Goal: Task Accomplishment & Management: Manage account settings

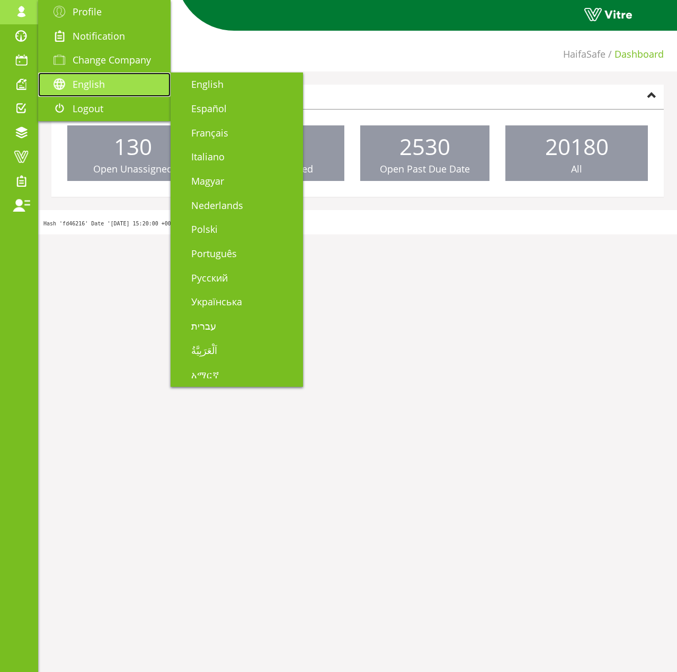
click at [94, 84] on span "English" at bounding box center [89, 84] width 32 height 13
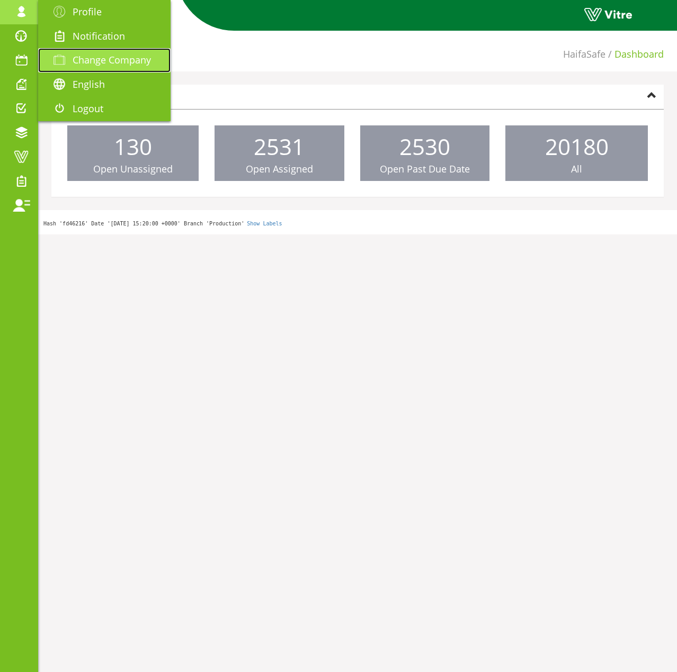
click at [98, 70] on link "Change Company" at bounding box center [104, 60] width 132 height 24
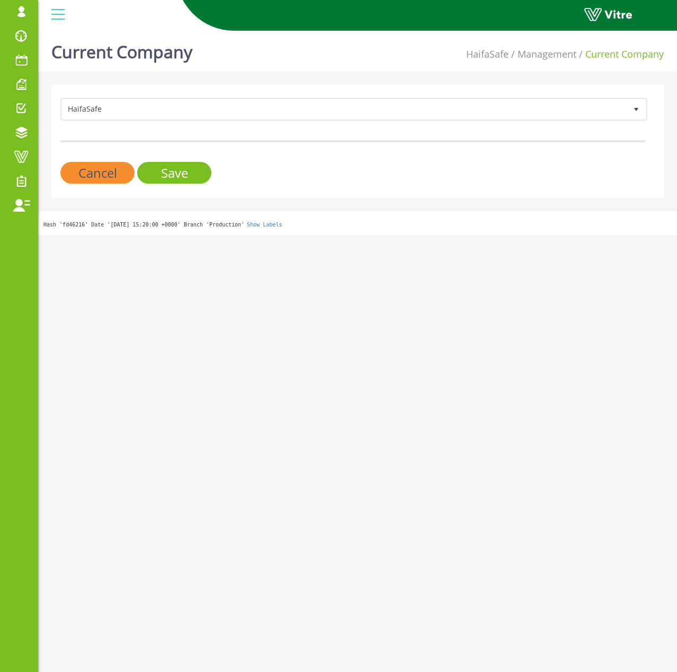
drag, startPoint x: 173, startPoint y: 93, endPoint x: 171, endPoint y: 100, distance: 6.5
click at [172, 93] on div "HaifaSafe 151 Cancel Save" at bounding box center [357, 141] width 612 height 113
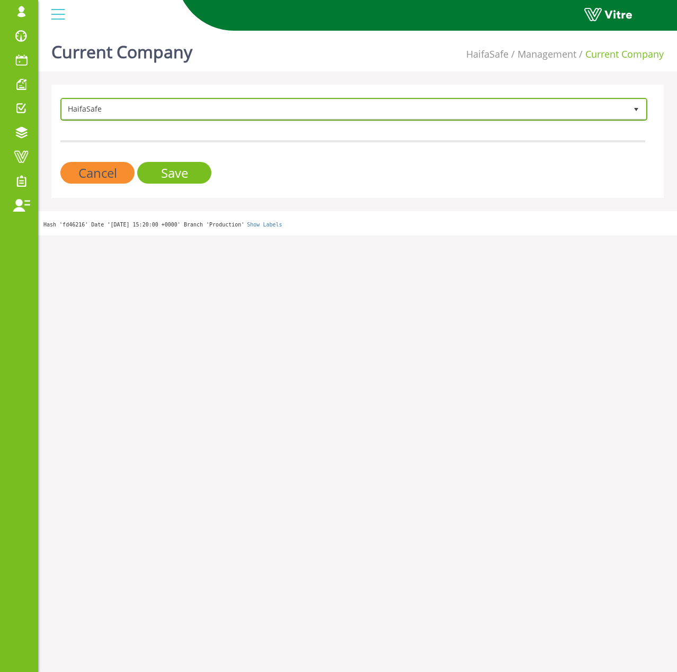
click at [170, 102] on span "HaifaSafe" at bounding box center [344, 109] width 564 height 19
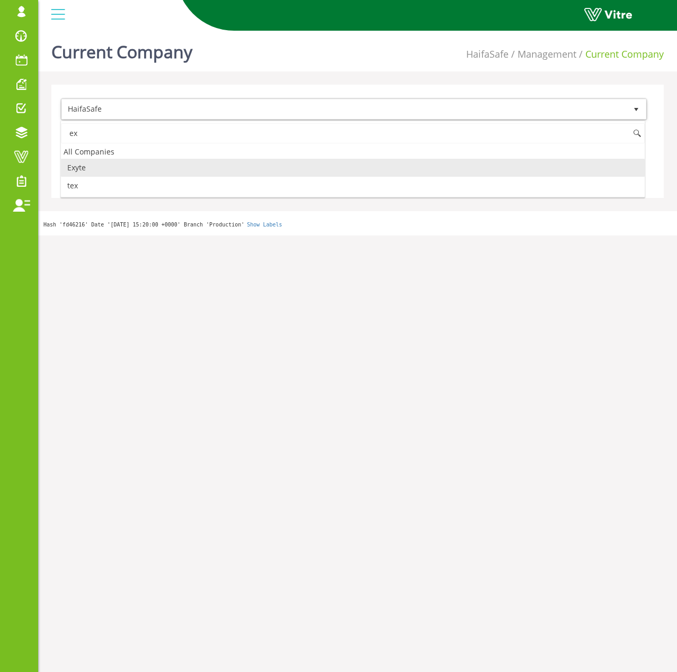
click at [127, 165] on li "Exyte" at bounding box center [353, 168] width 584 height 18
type input "ex"
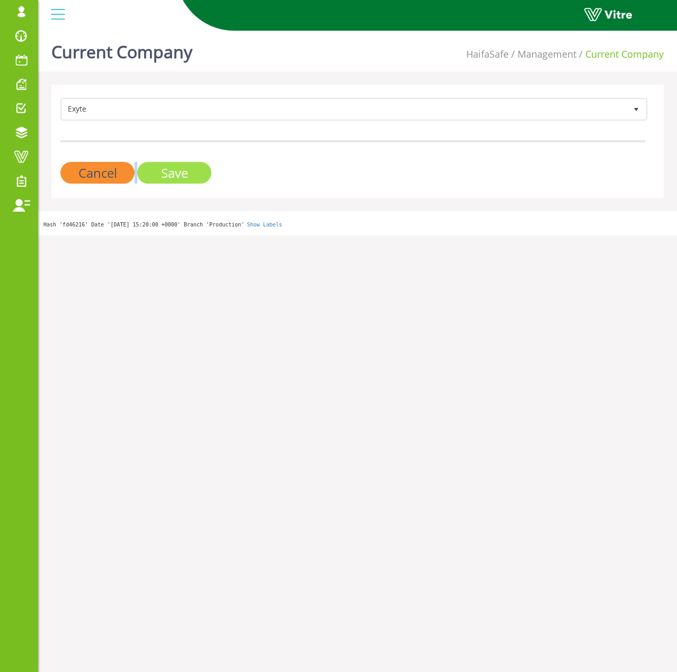
drag, startPoint x: 137, startPoint y: 168, endPoint x: 164, endPoint y: 174, distance: 27.0
click at [164, 174] on div "Cancel Save" at bounding box center [352, 173] width 585 height 22
click at [164, 174] on input "Save" at bounding box center [174, 173] width 74 height 22
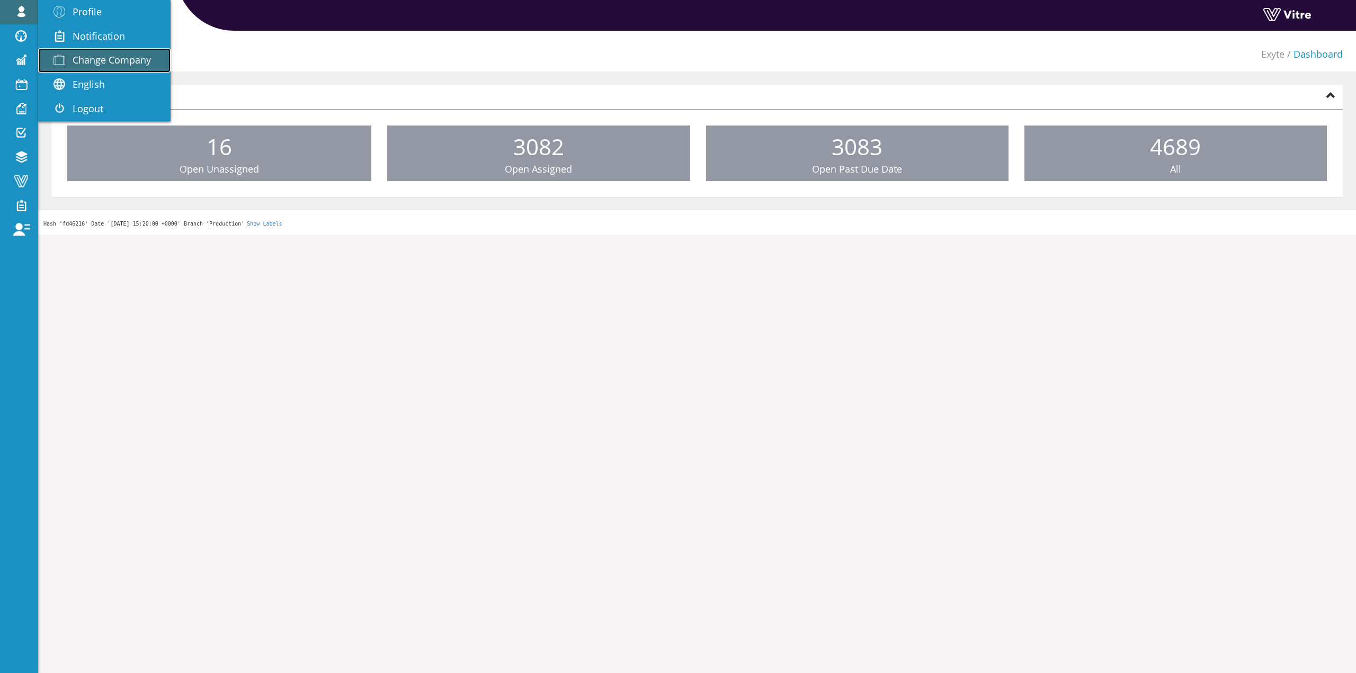
click at [124, 60] on span "Change Company" at bounding box center [112, 59] width 78 height 13
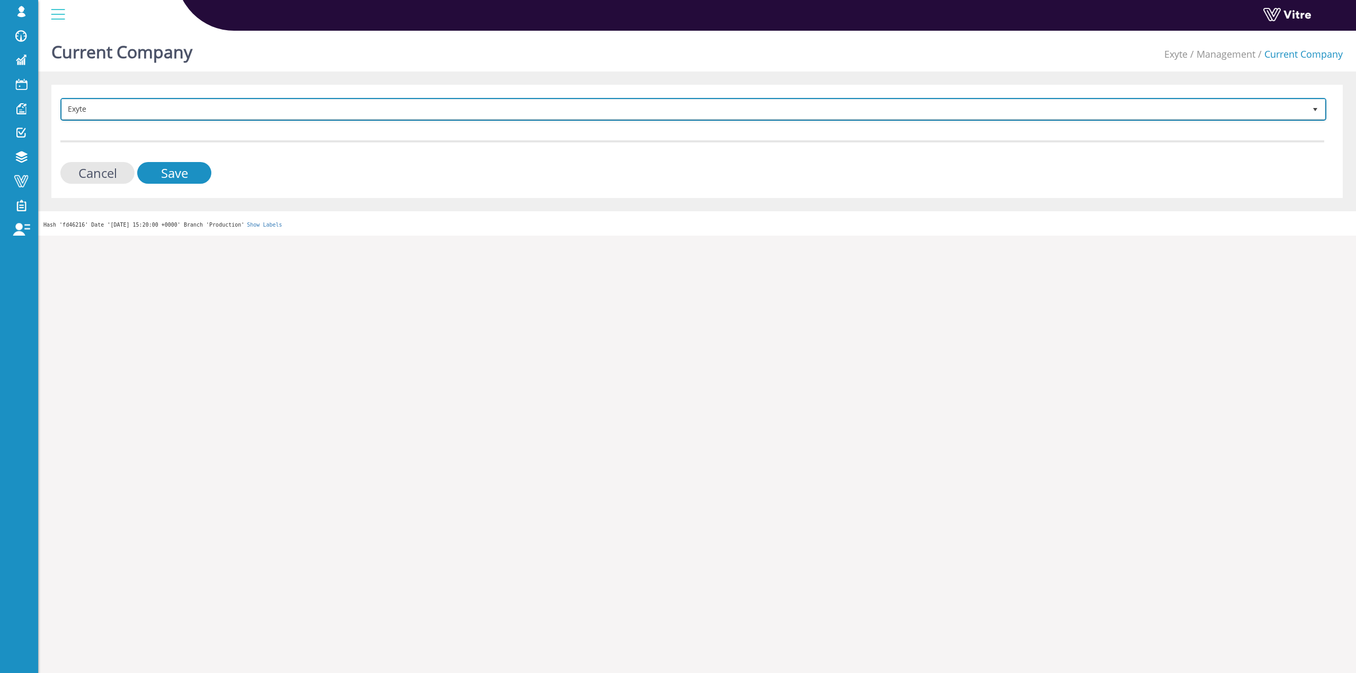
click at [295, 113] on span "Exyte" at bounding box center [683, 109] width 1243 height 19
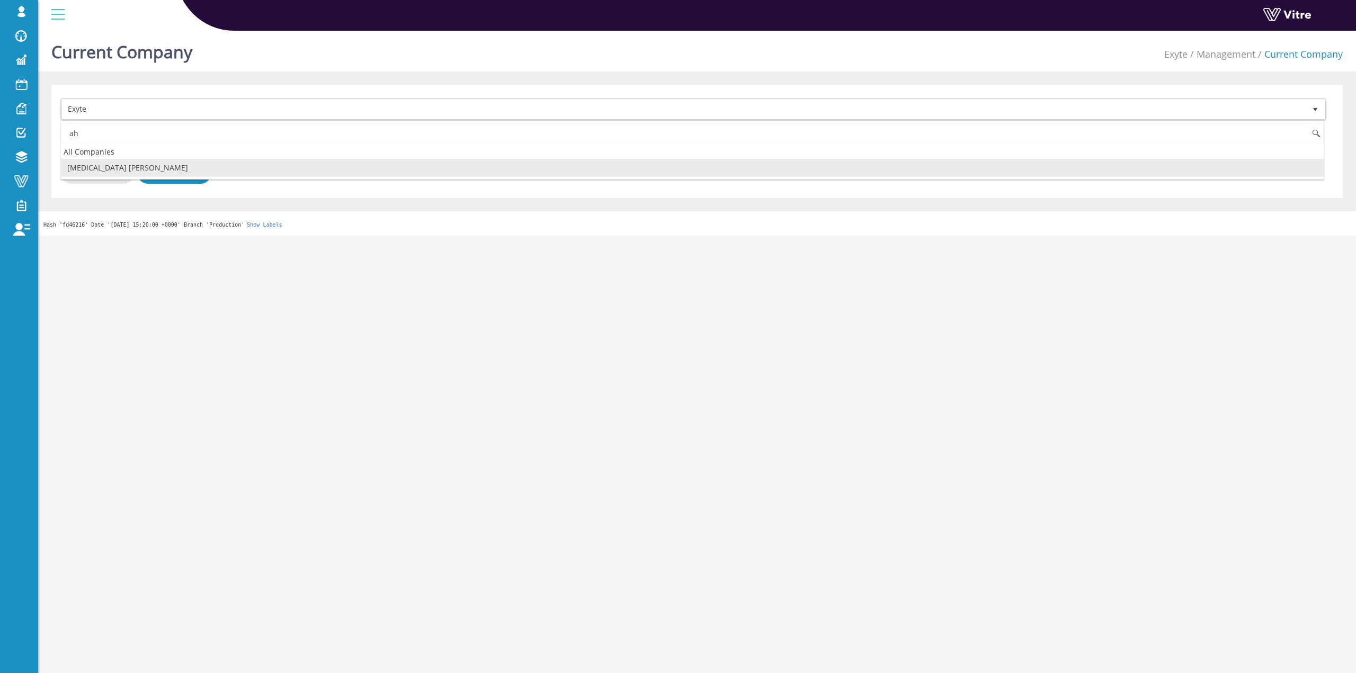
type input "a"
click at [198, 163] on li "HaifaSafe" at bounding box center [692, 168] width 1262 height 18
type input "haifa"
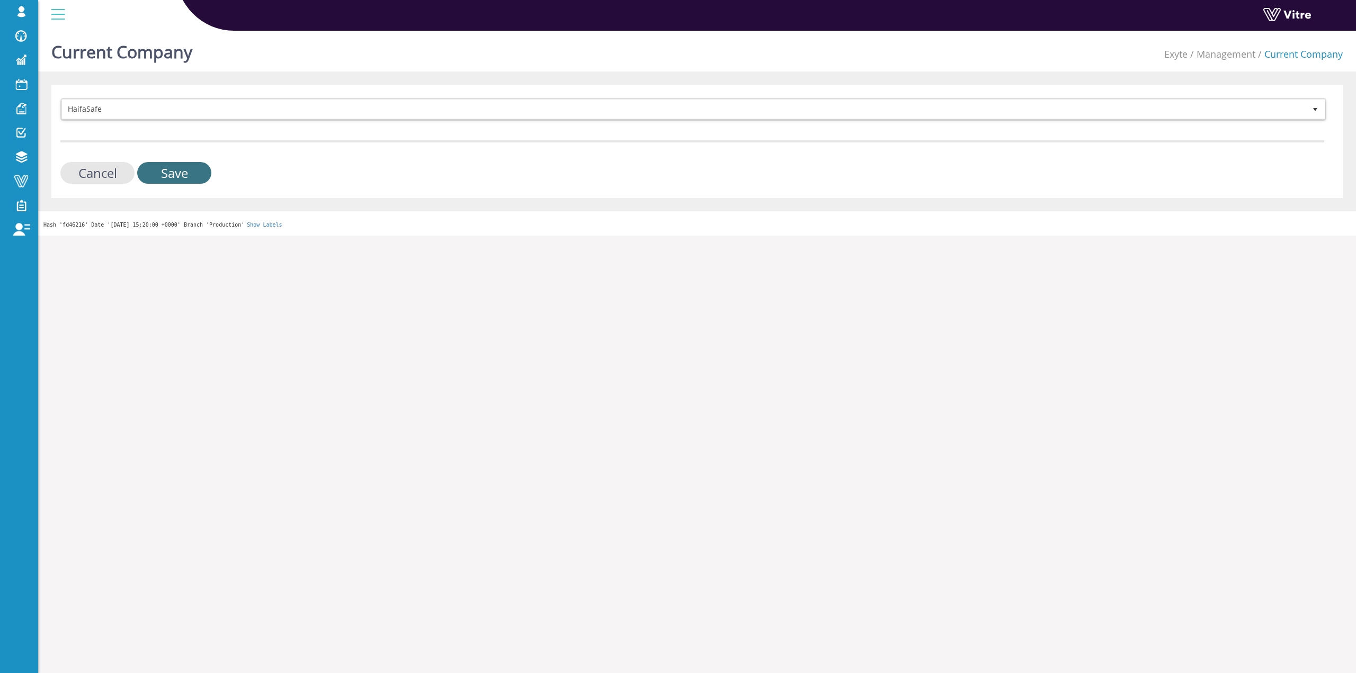
click at [182, 176] on input "Save" at bounding box center [174, 173] width 74 height 22
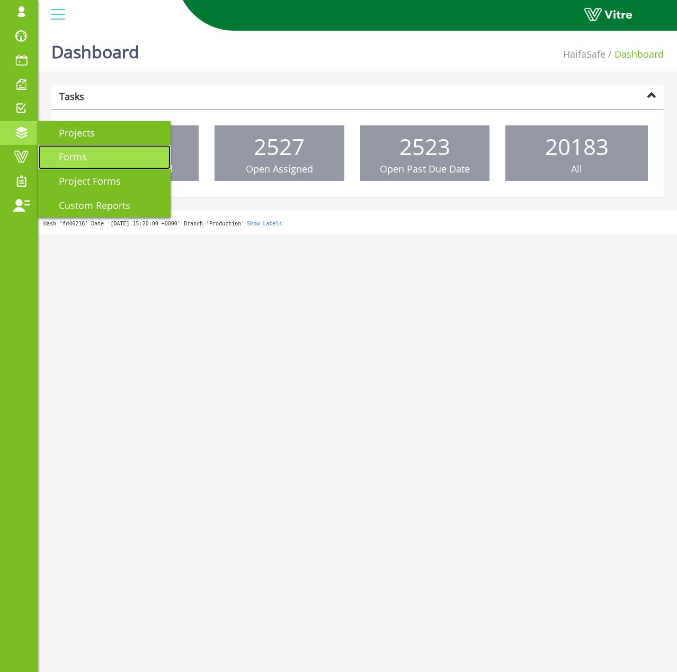
click at [78, 147] on link "Forms" at bounding box center [104, 157] width 132 height 24
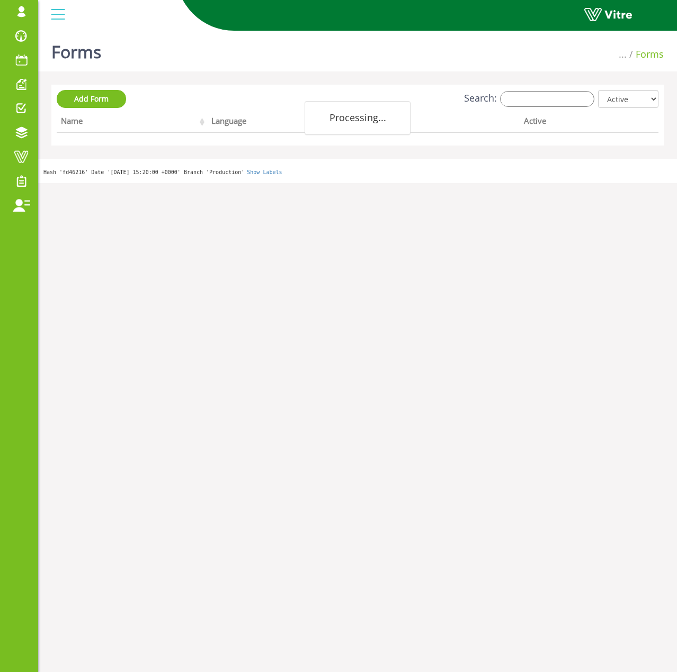
click at [588, 99] on input "Search:" at bounding box center [547, 99] width 94 height 16
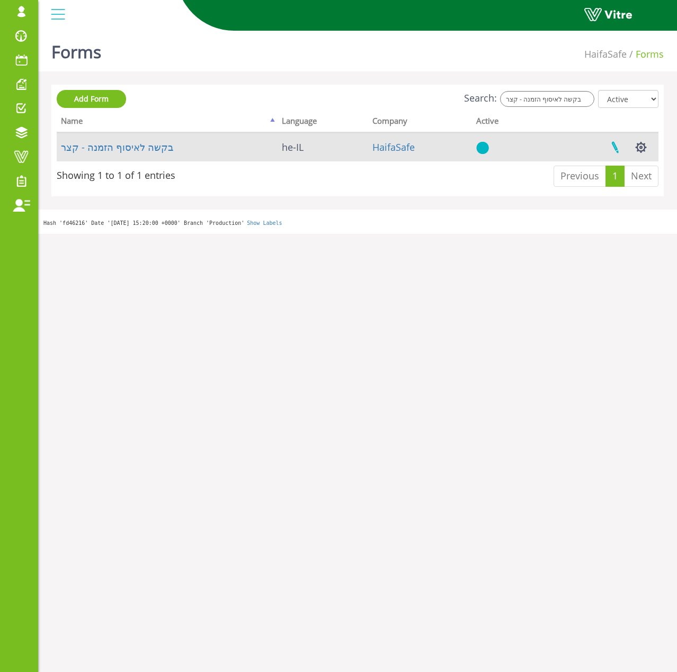
type input "בקשה לאיסוף הזמנה - קצר"
click at [625, 148] on link at bounding box center [615, 147] width 26 height 28
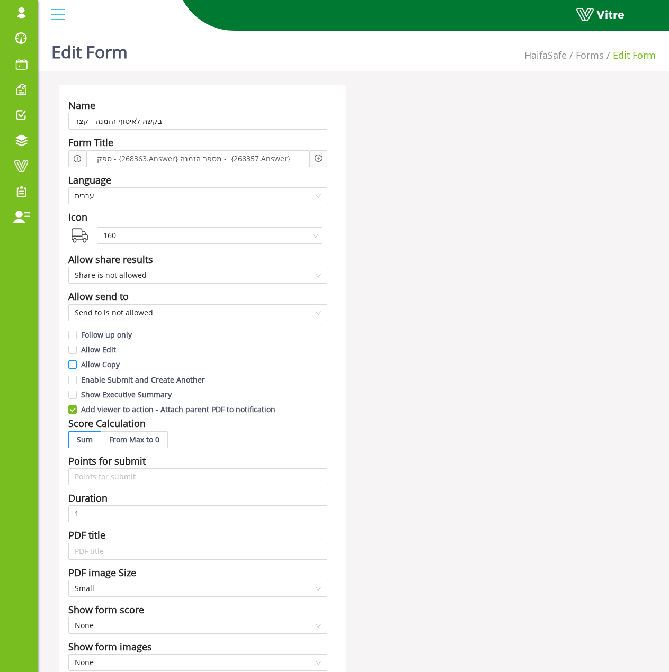
click at [104, 369] on span "Allow Copy" at bounding box center [100, 365] width 47 height 10
click at [78, 369] on input "Allow Copy" at bounding box center [73, 368] width 10 height 10
click at [104, 369] on span "Allow Copy" at bounding box center [100, 365] width 47 height 10
click at [78, 369] on input "Allow Copy" at bounding box center [73, 368] width 10 height 10
checkbox input "false"
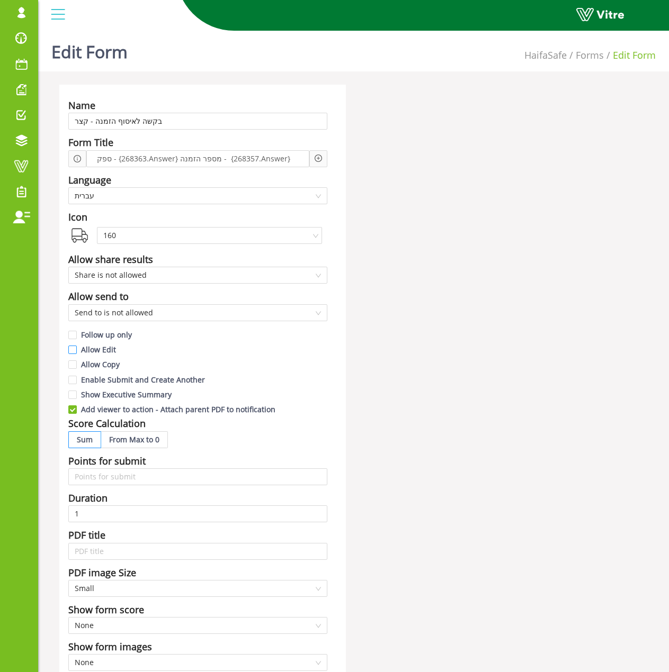
click at [104, 352] on span "Allow Edit" at bounding box center [98, 350] width 43 height 10
click at [78, 352] on input "Allow Edit" at bounding box center [73, 353] width 10 height 10
checkbox input "true"
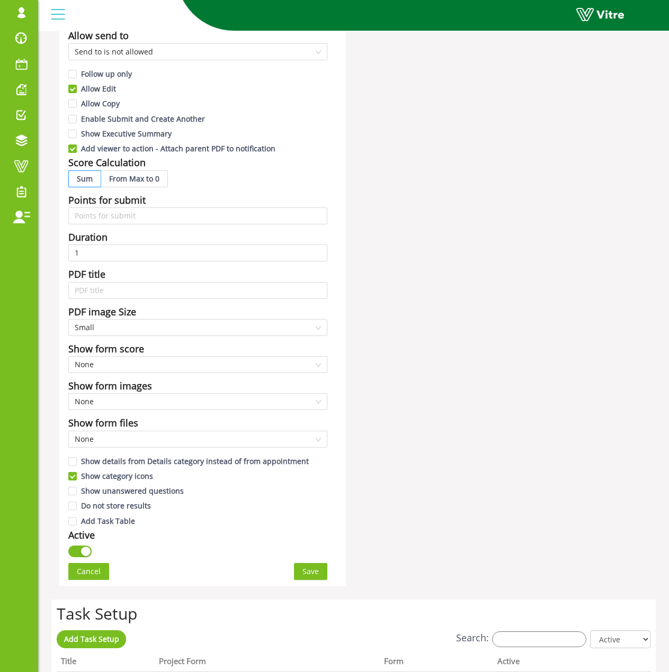
scroll to position [636, 0]
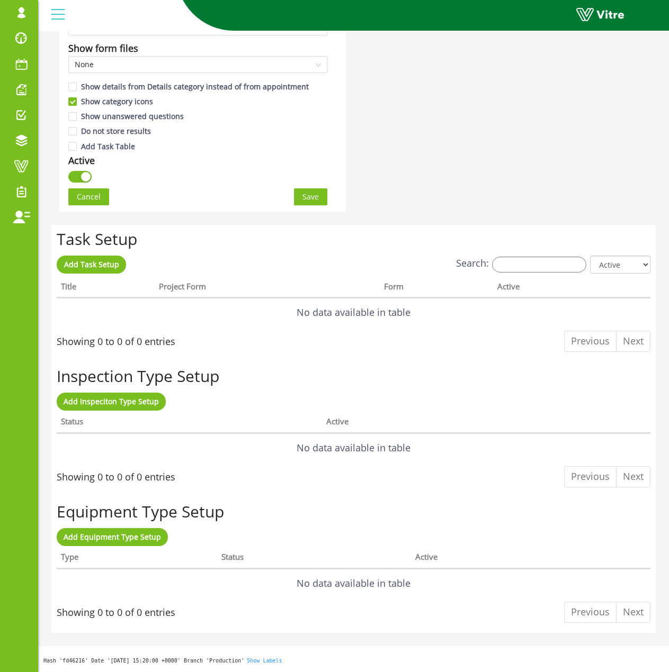
click at [302, 199] on span "Save" at bounding box center [310, 197] width 16 height 12
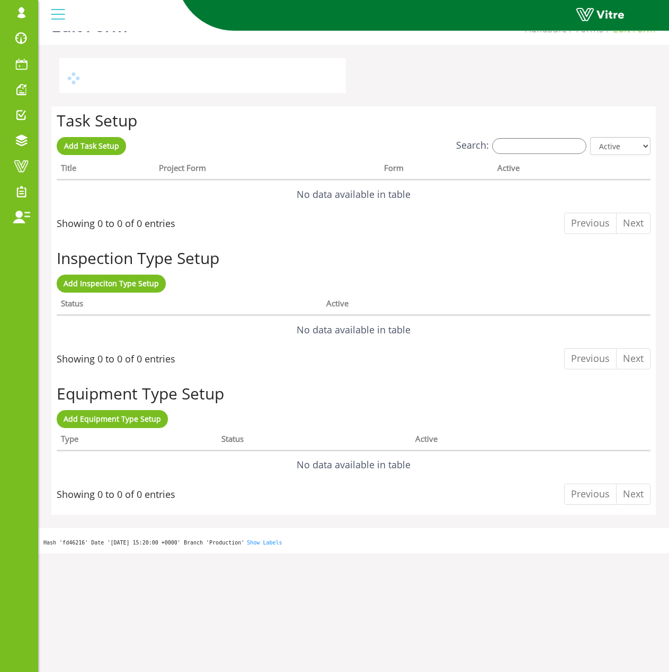
scroll to position [0, 0]
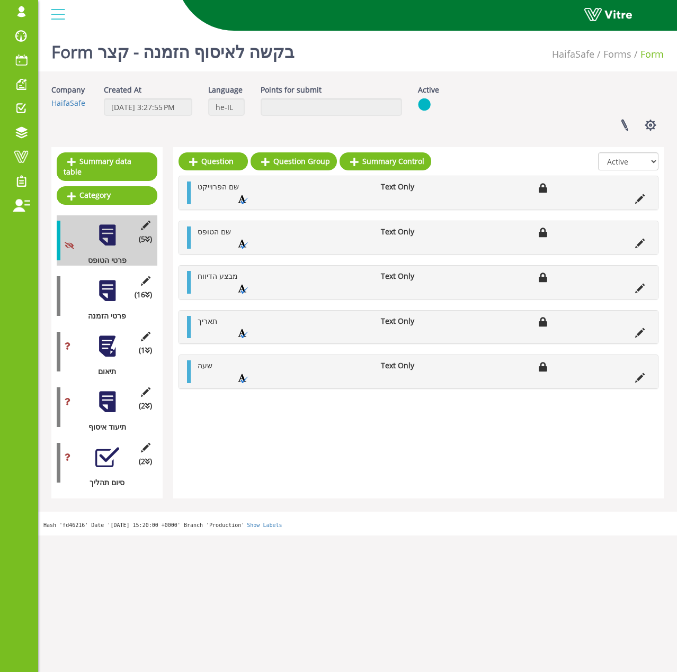
click at [107, 291] on div at bounding box center [107, 291] width 24 height 24
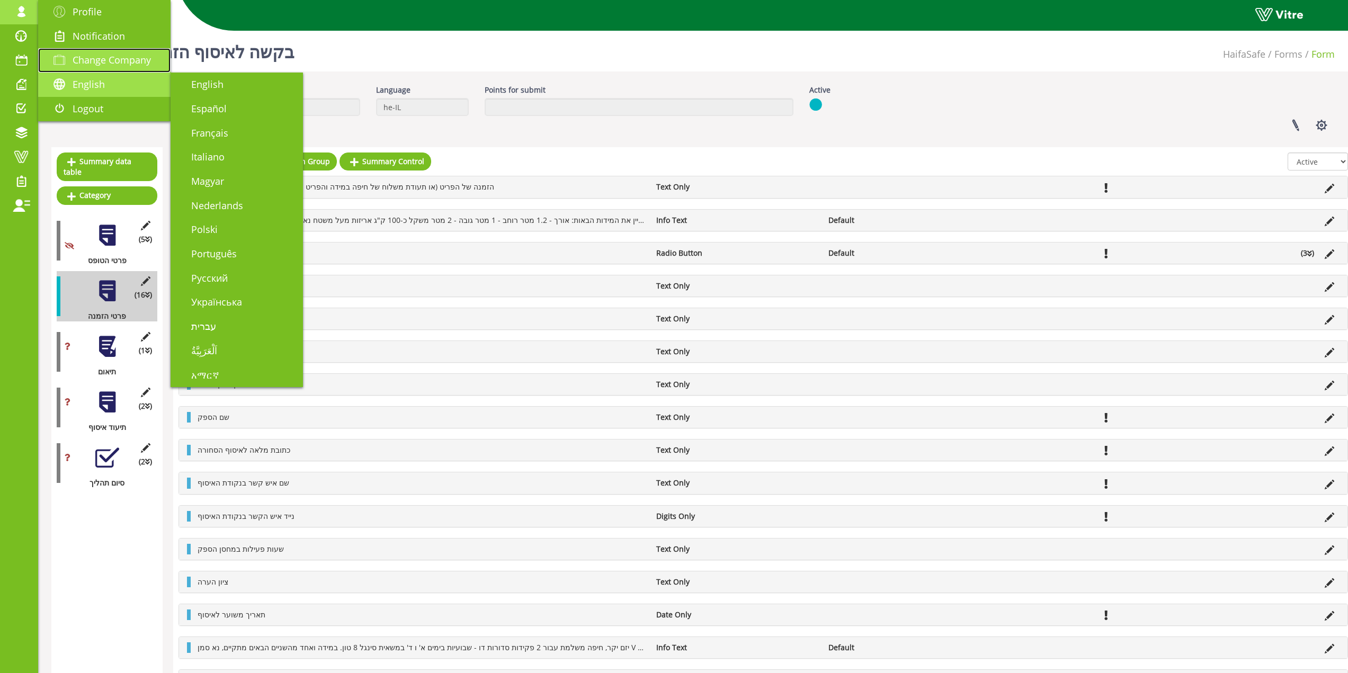
drag, startPoint x: 86, startPoint y: 53, endPoint x: 121, endPoint y: 74, distance: 41.0
click at [86, 53] on span "Change Company" at bounding box center [112, 59] width 78 height 13
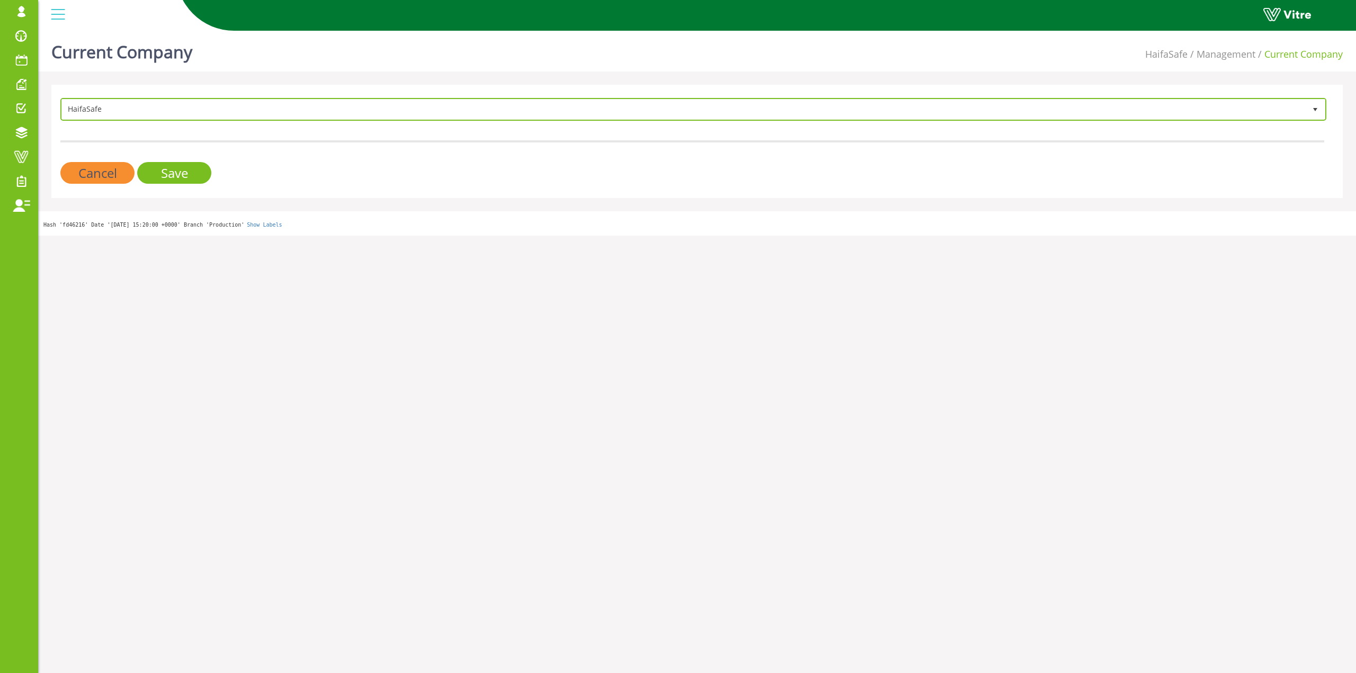
click at [492, 114] on span "HaifaSafe" at bounding box center [683, 109] width 1243 height 19
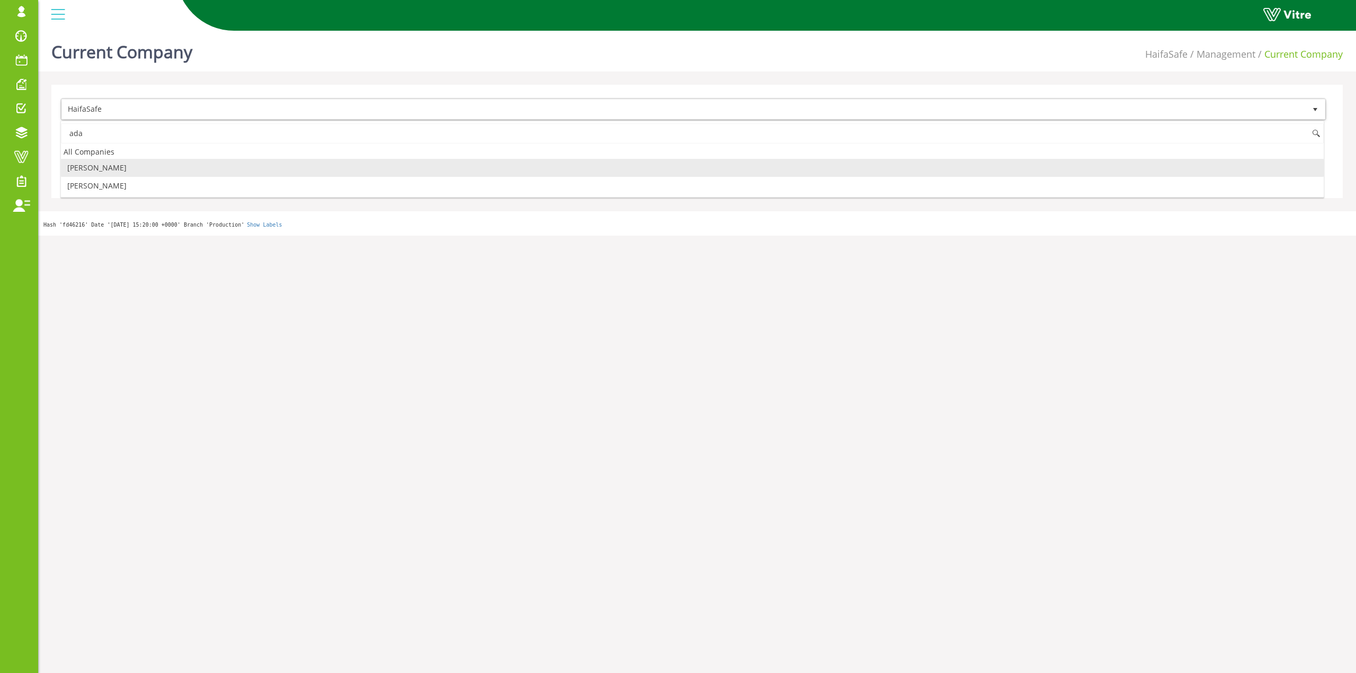
click at [167, 164] on li "[PERSON_NAME]" at bounding box center [692, 168] width 1262 height 18
type input "ada"
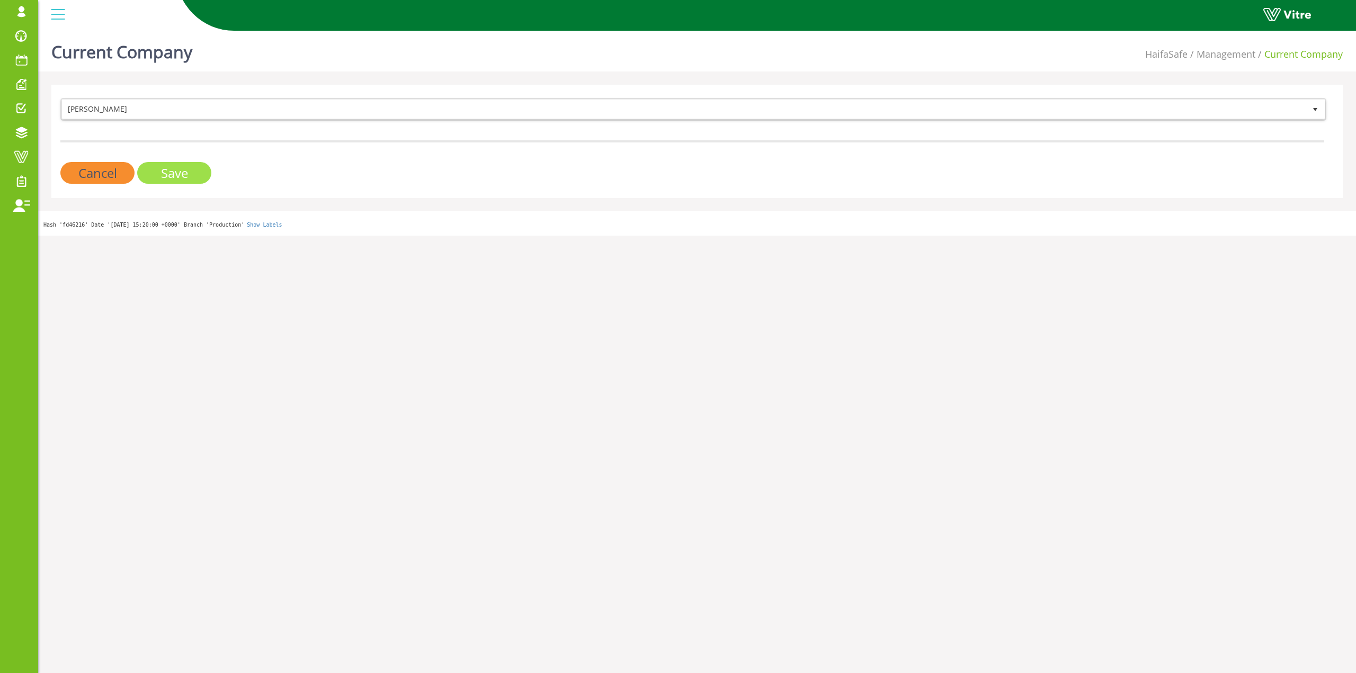
click at [208, 172] on input "Save" at bounding box center [174, 173] width 74 height 22
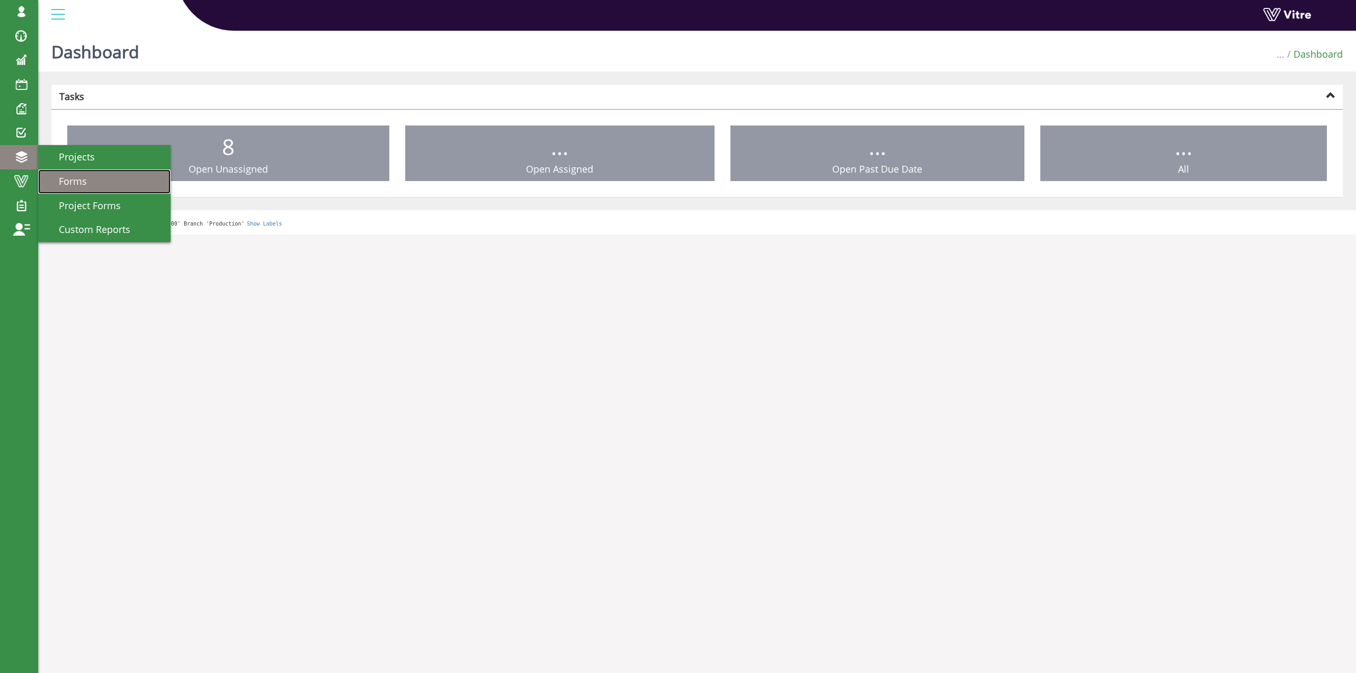
click at [78, 178] on span "Forms" at bounding box center [66, 181] width 41 height 13
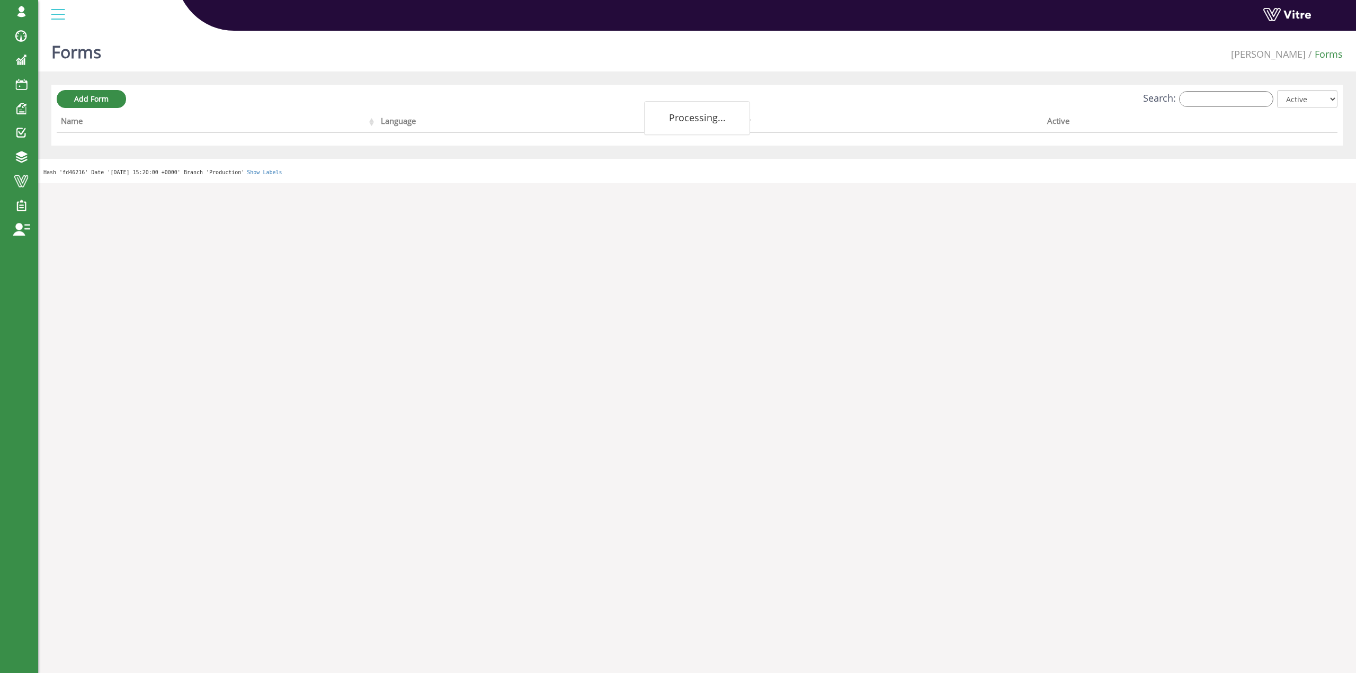
click at [0, 0] on span "Forms" at bounding box center [0, 0] width 0 height 0
click at [1258, 104] on input "Search:" at bounding box center [1226, 99] width 94 height 16
paste input "Agan - סגירת פעולה מתקנת (המשך)"
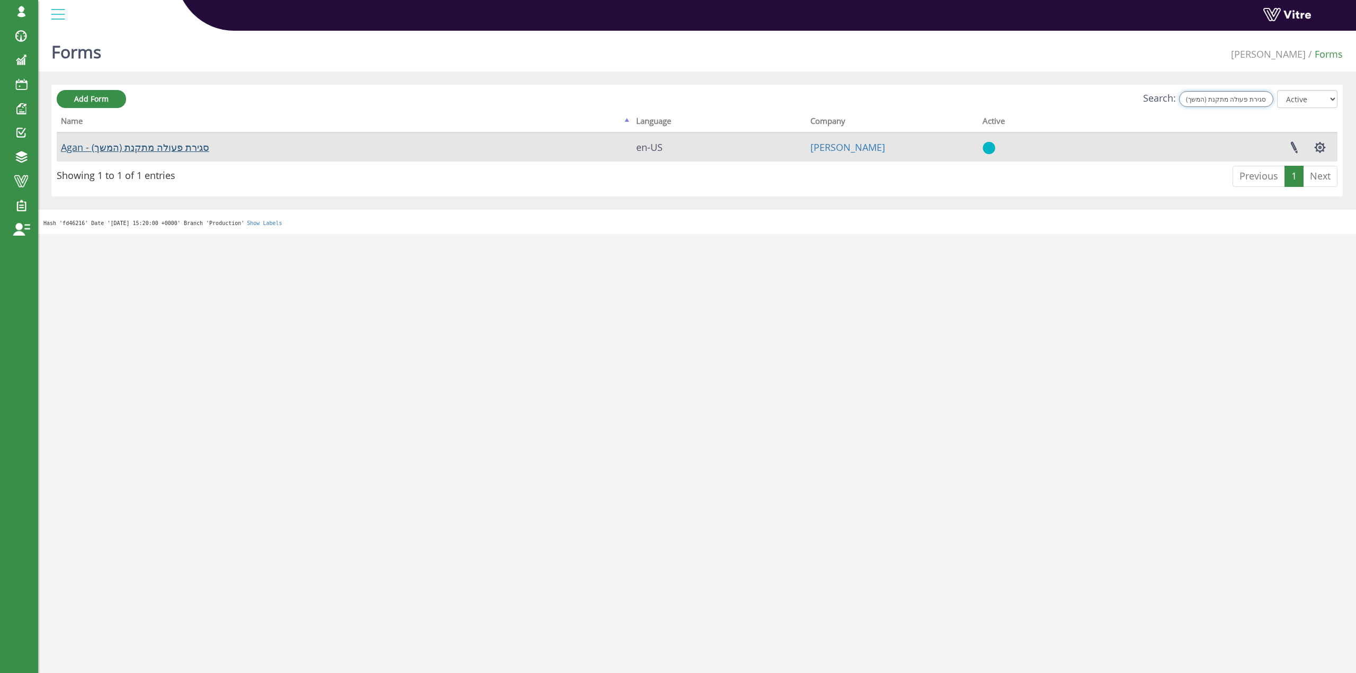
type input "Agan - סגירת פעולה מתקנת (המשך)"
click at [182, 151] on link "Agan - סגירת פעולה מתקנת (המשך)" at bounding box center [135, 147] width 148 height 13
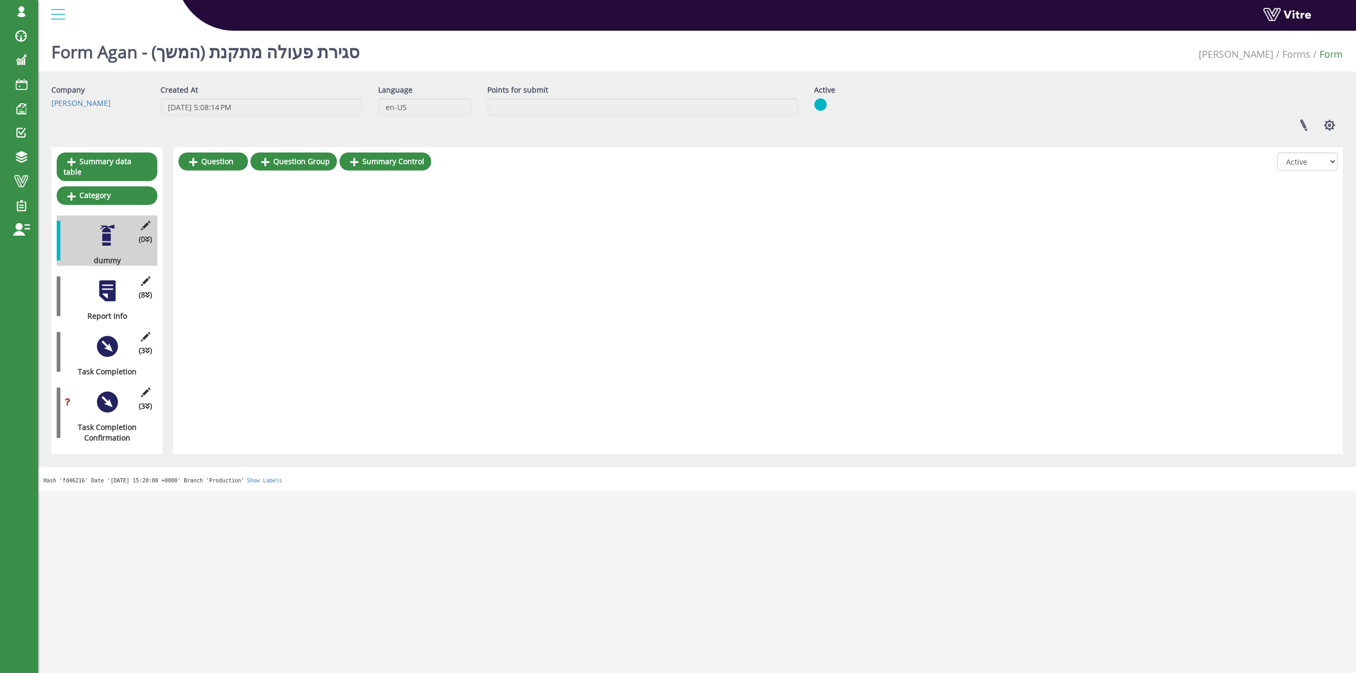
click at [108, 346] on div at bounding box center [107, 347] width 24 height 24
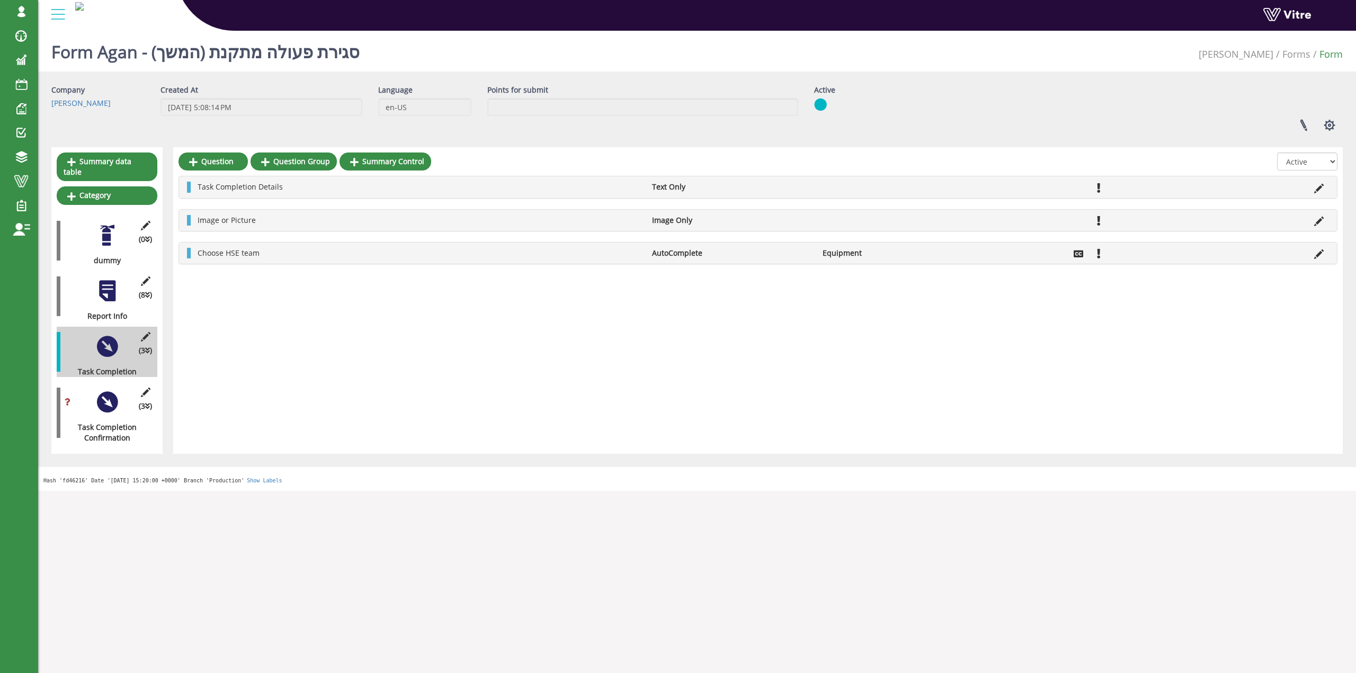
click at [1310, 215] on li at bounding box center [1318, 220] width 20 height 11
click at [1314, 217] on icon at bounding box center [1319, 222] width 10 height 10
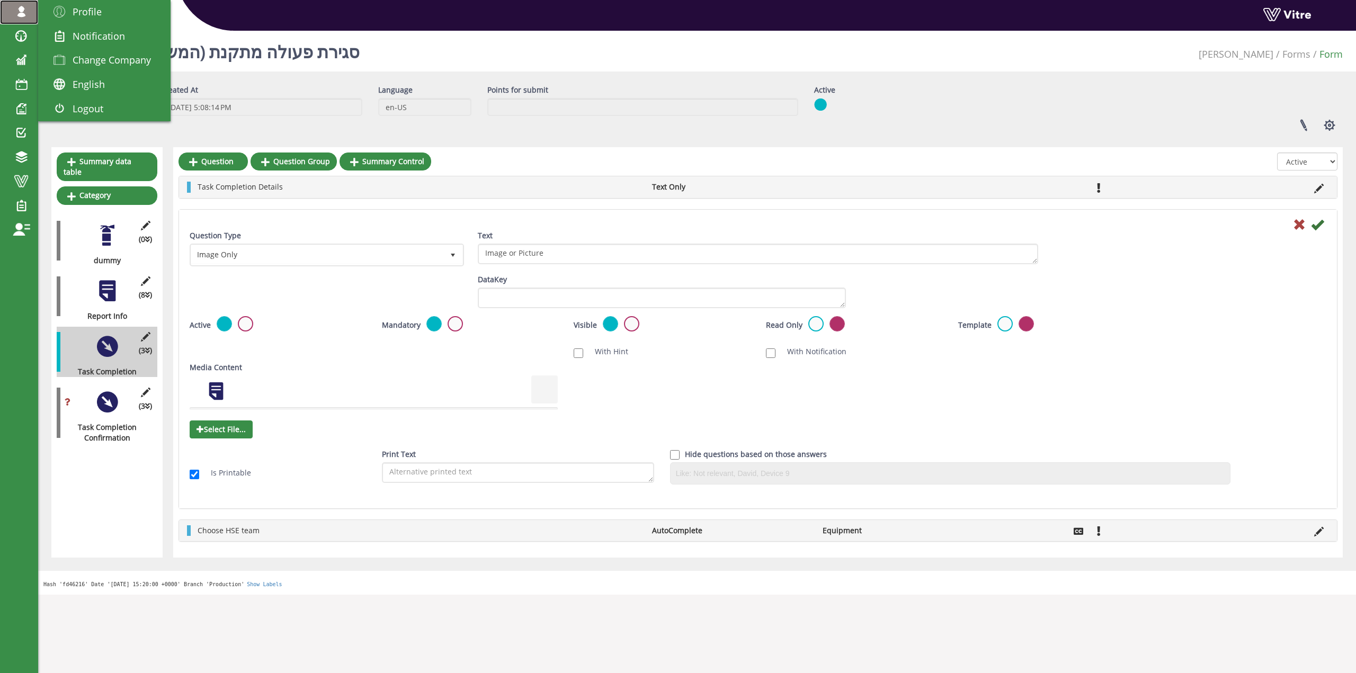
drag, startPoint x: 563, startPoint y: 6, endPoint x: 30, endPoint y: 19, distance: 533.9
click at [30, 19] on link "[EMAIL_ADDRESS][DOMAIN_NAME]" at bounding box center [19, 12] width 38 height 24
click at [73, 57] on span "Change Company" at bounding box center [112, 59] width 78 height 13
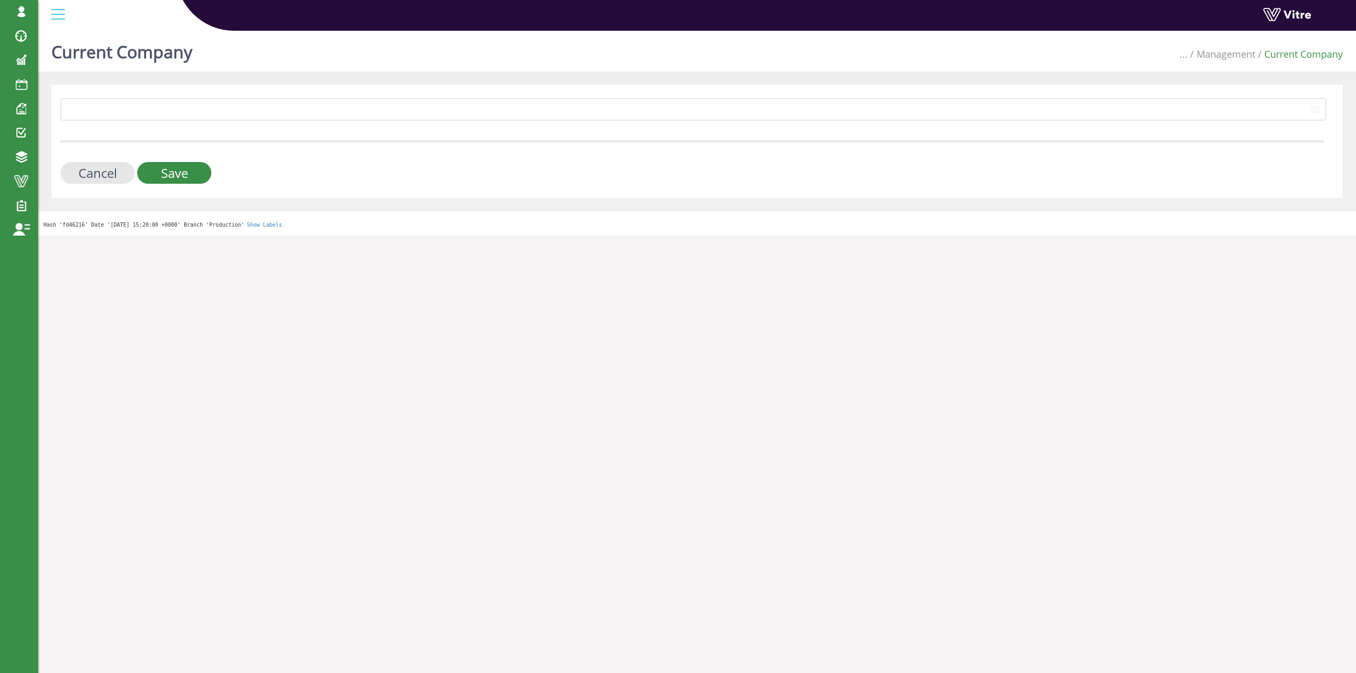
click at [339, 124] on form "379 Cancel Save" at bounding box center [691, 141] width 1263 height 86
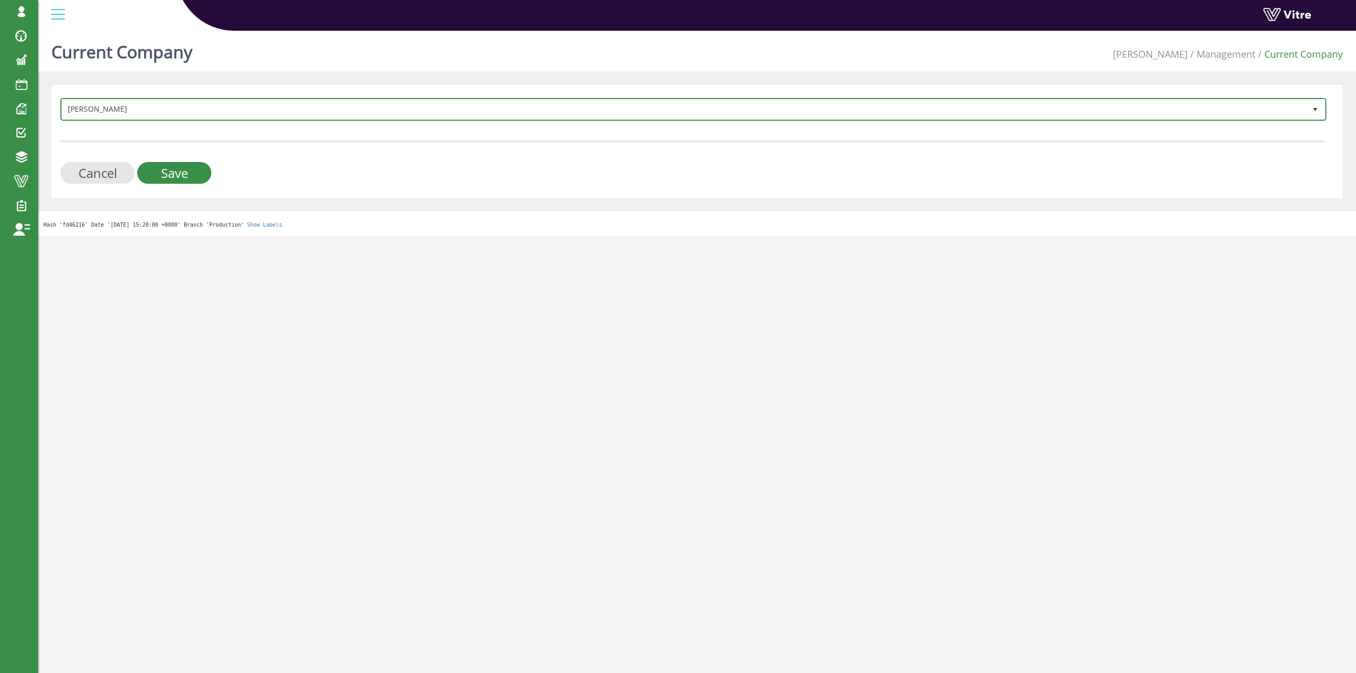
click at [340, 119] on span "Adama 379" at bounding box center [693, 109] width 1266 height 23
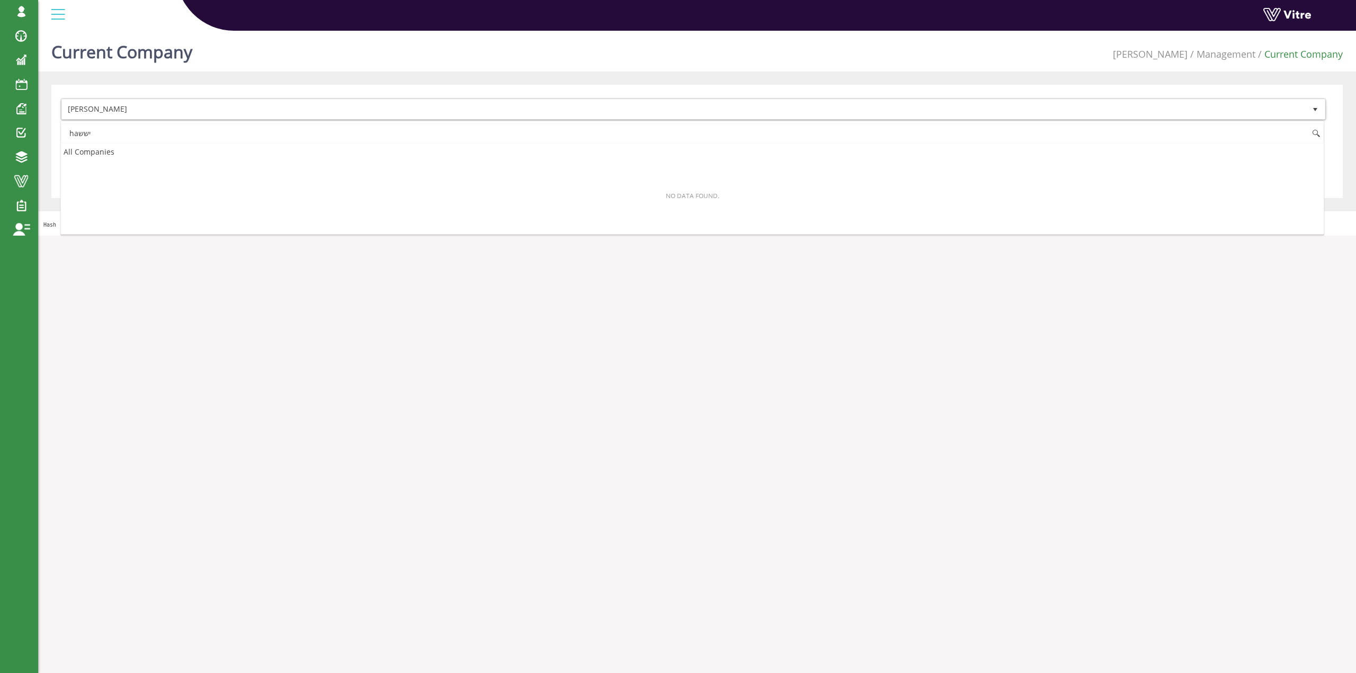
click at [189, 137] on input "haישש" at bounding box center [692, 133] width 1262 height 20
type input "haישש"
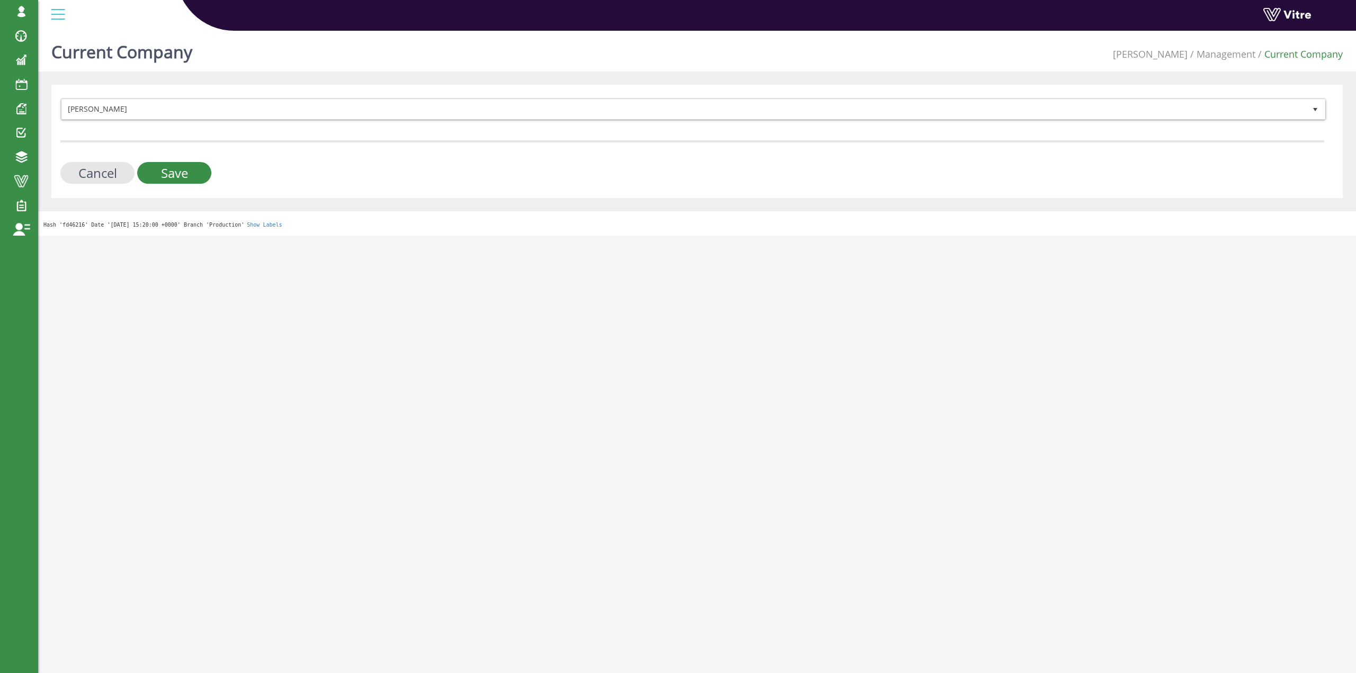
click at [596, 236] on html "sagi@vitre.io Profile Notification Change Company English English Español Franç…" at bounding box center [678, 118] width 1356 height 236
